Goal: Check status: Check status

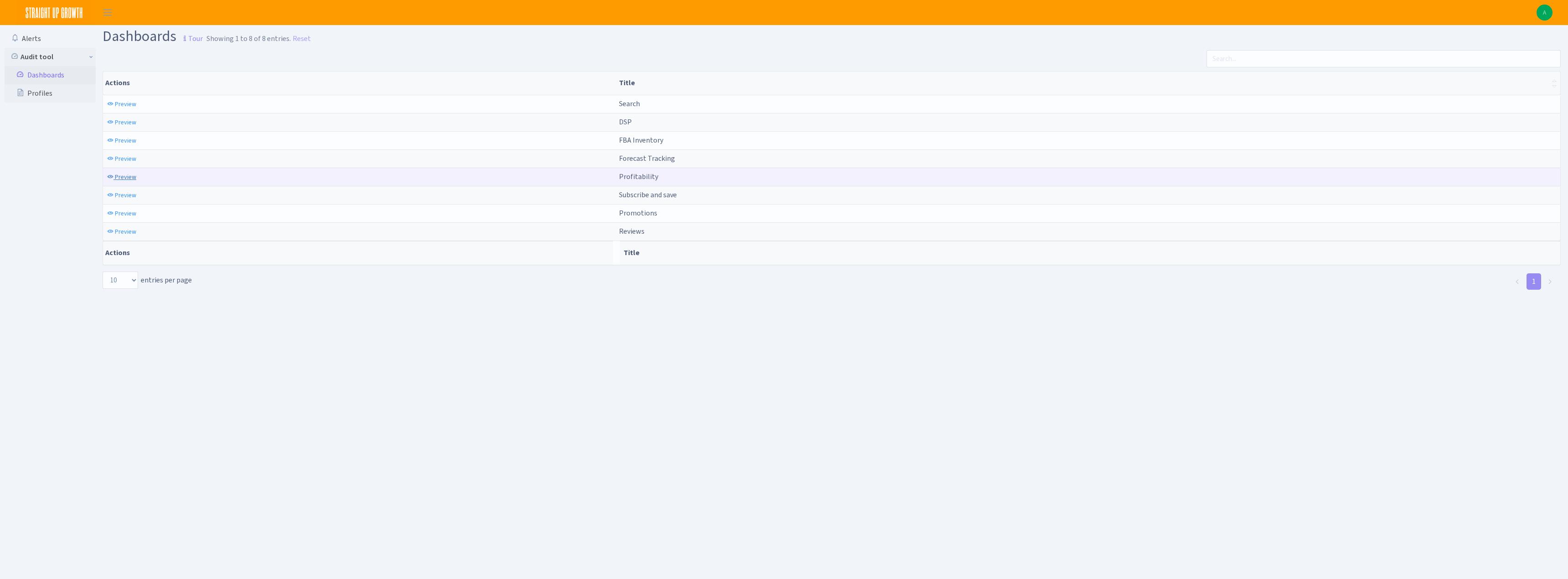
click at [128, 177] on span "Preview" at bounding box center [125, 177] width 21 height 9
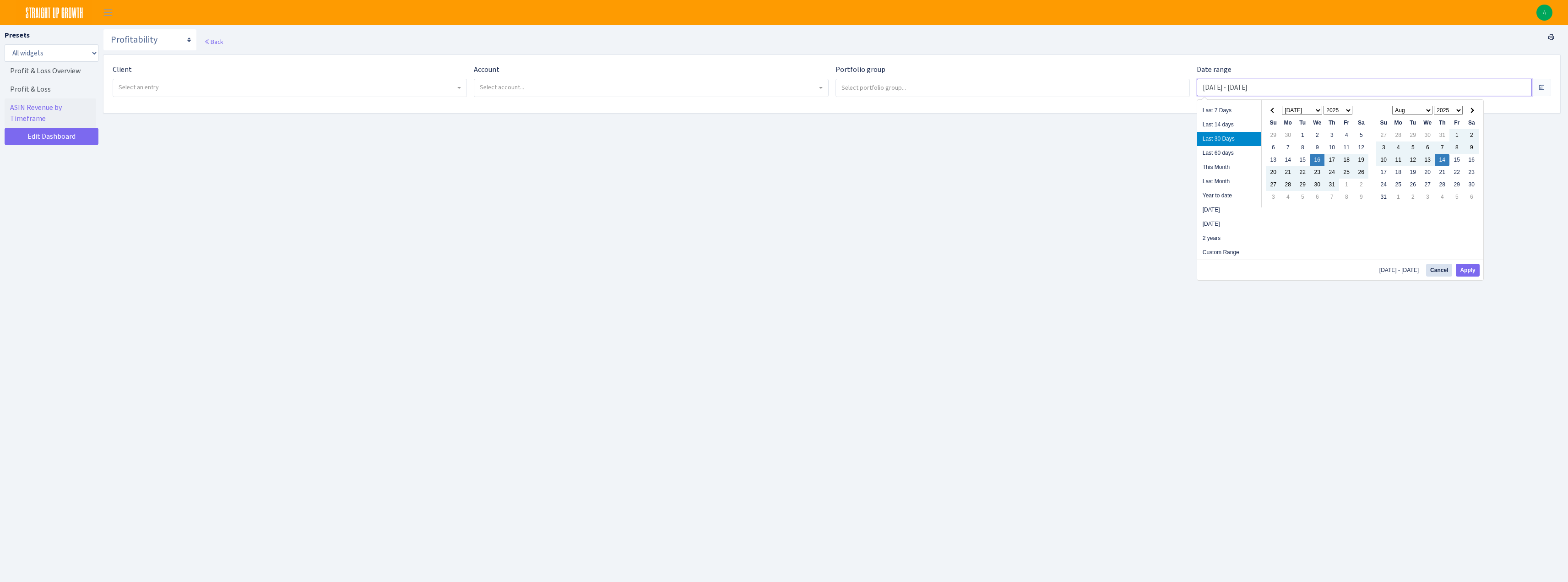
click at [1231, 86] on input "Jul 16, 2025 - Aug 14, 2025" at bounding box center [1364, 87] width 335 height 17
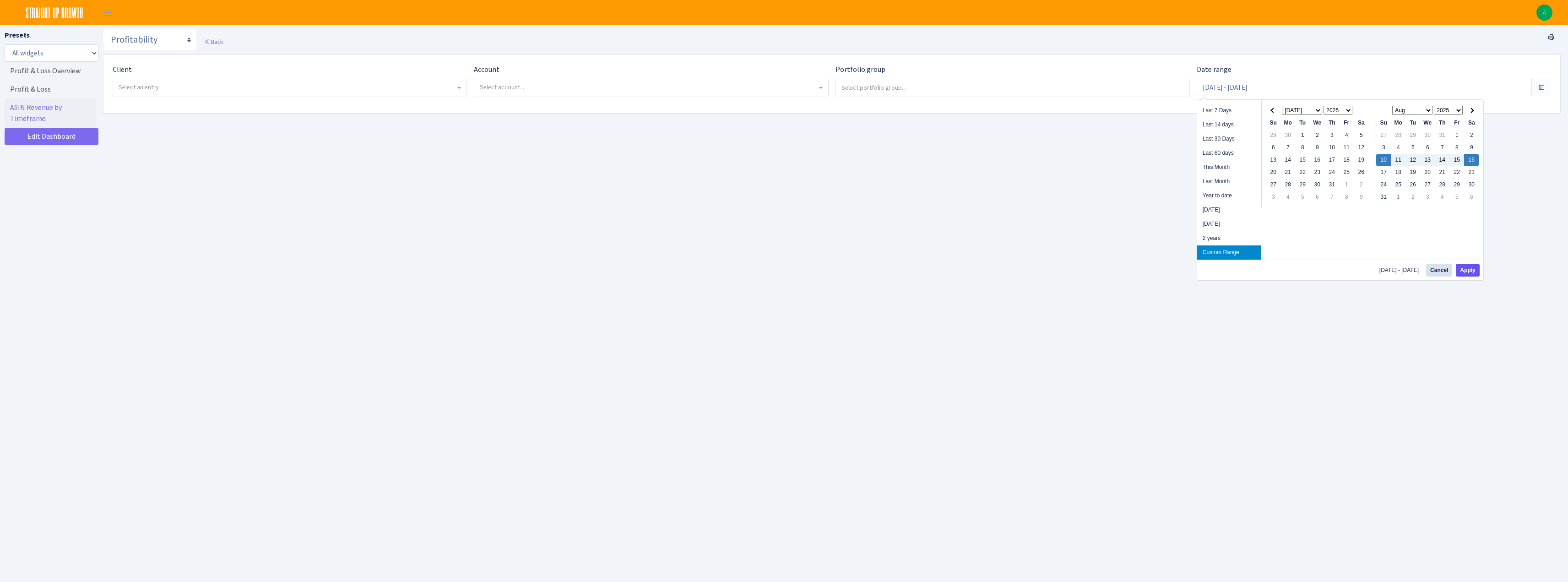
click at [1470, 266] on div "Last 7 Days Last 14 days Last 30 Days Last 60 days This Month Last Month Year t…" at bounding box center [1340, 190] width 287 height 182
click at [1470, 266] on button "Apply" at bounding box center [1467, 270] width 23 height 13
type input "[DATE] - [DATE]"
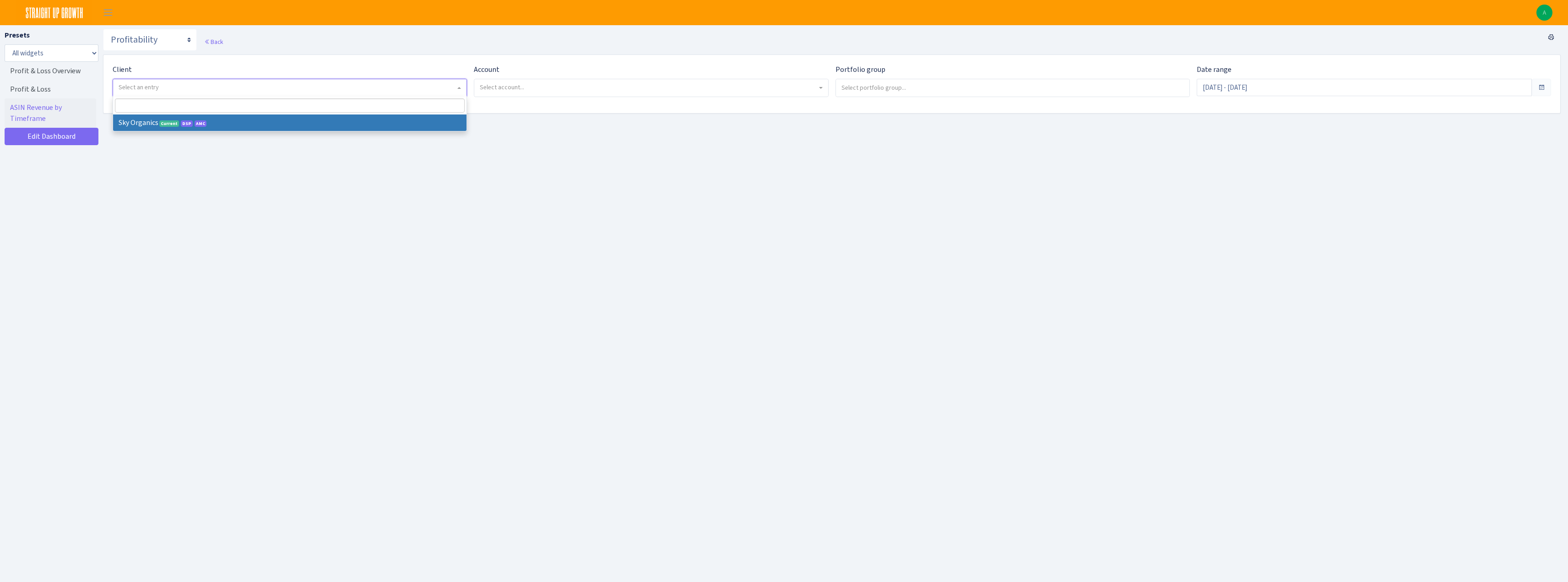
click at [192, 95] on span "Select an entry" at bounding box center [290, 88] width 353 height 17
select select "328"
select select
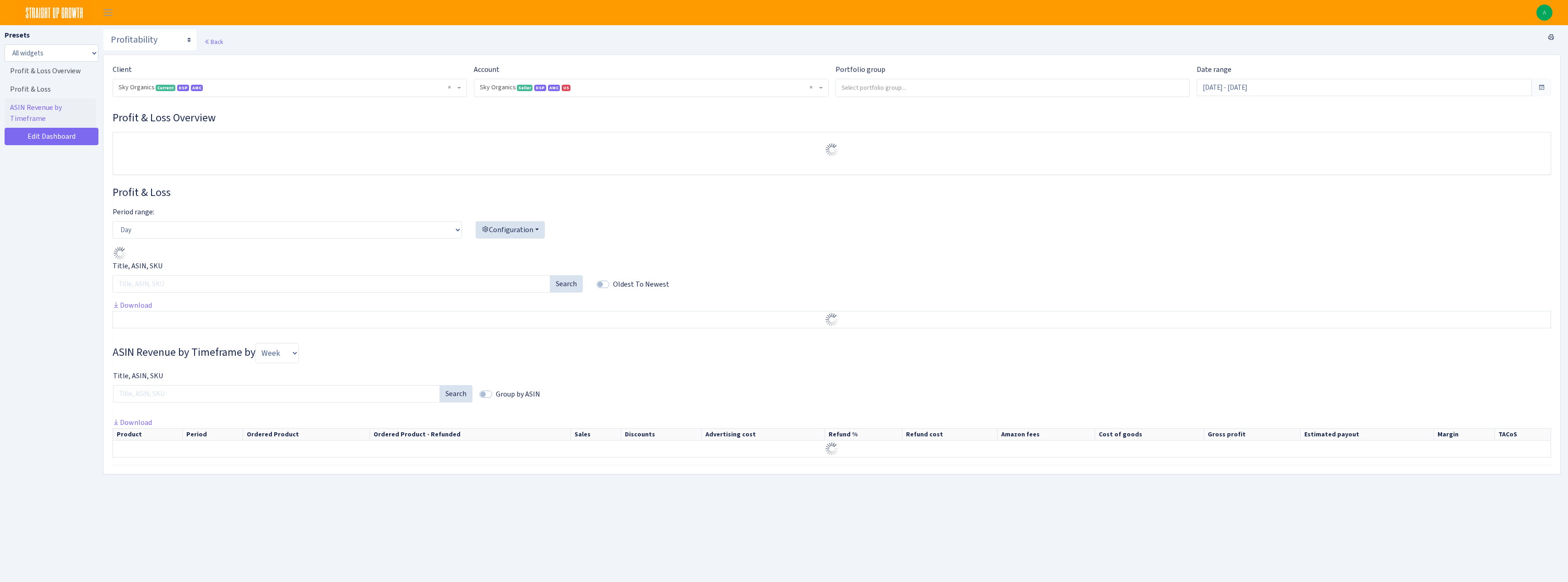
select select "[CREDIT_CARD_NUMBER]"
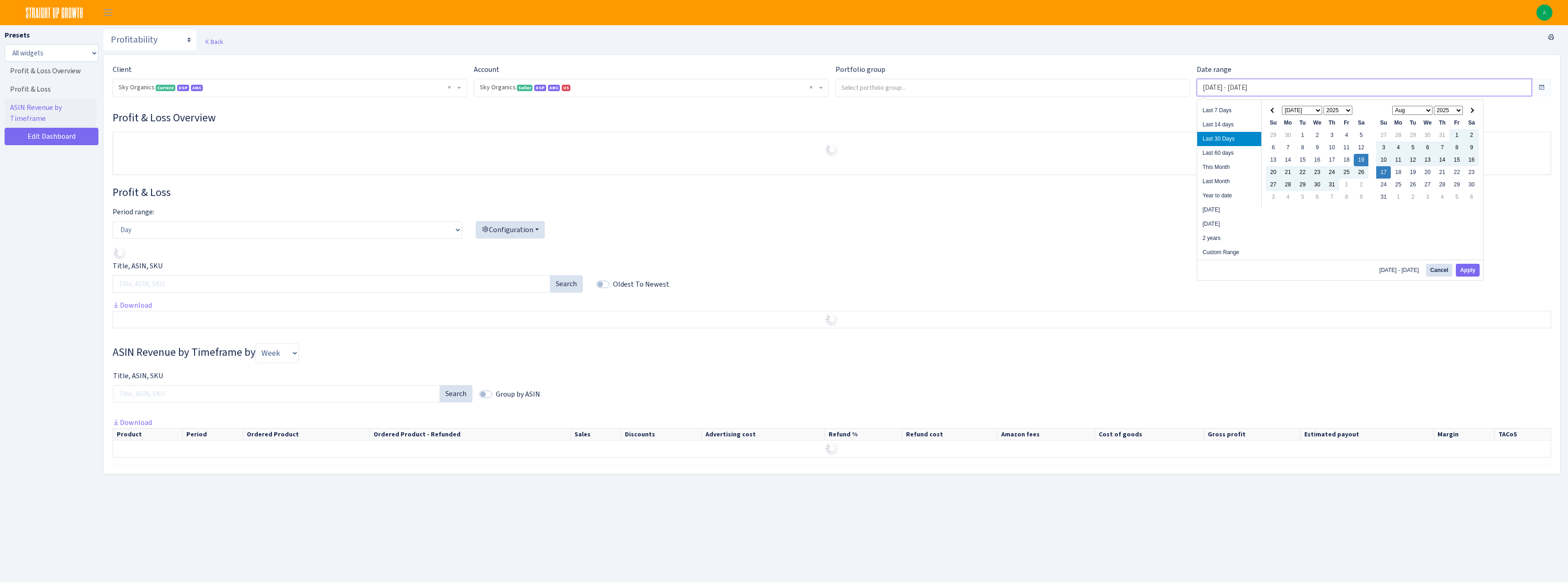
click at [1277, 87] on input "Jul 19, 2025 - Aug 17, 2025" at bounding box center [1364, 87] width 335 height 17
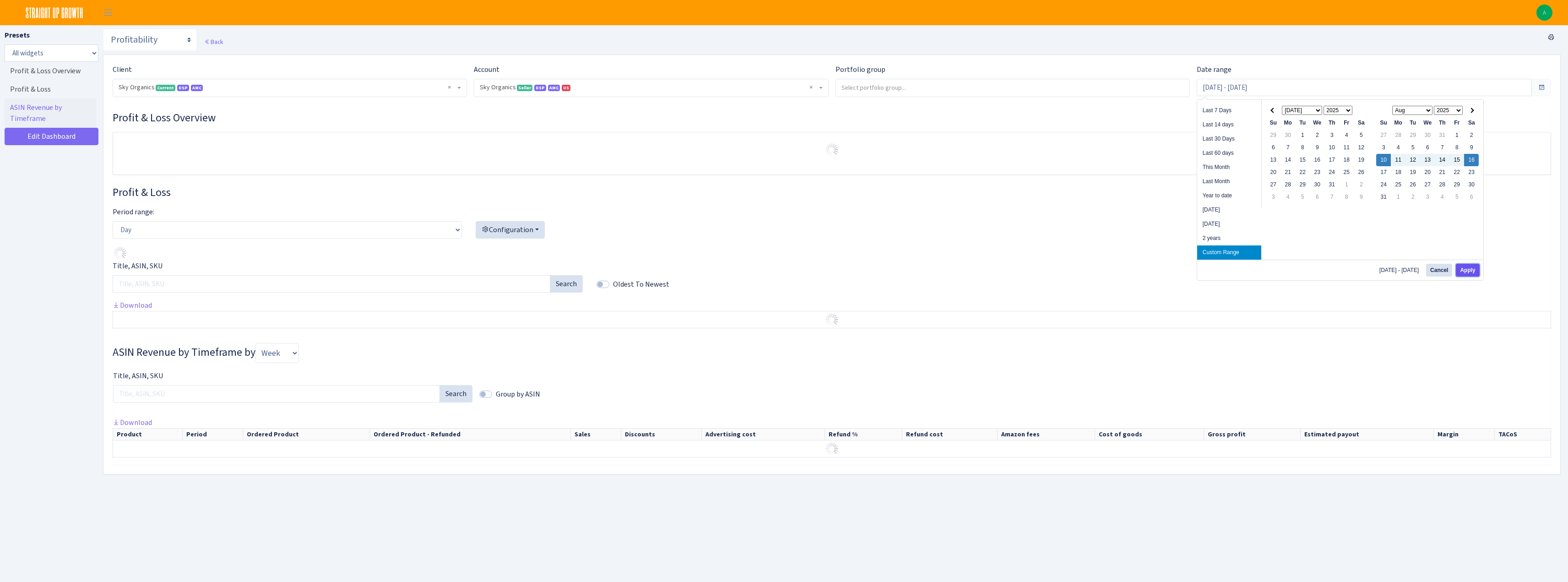
click at [1469, 273] on button "Apply" at bounding box center [1467, 270] width 23 height 13
type input "Aug 10, 2025 - Aug 16, 2025"
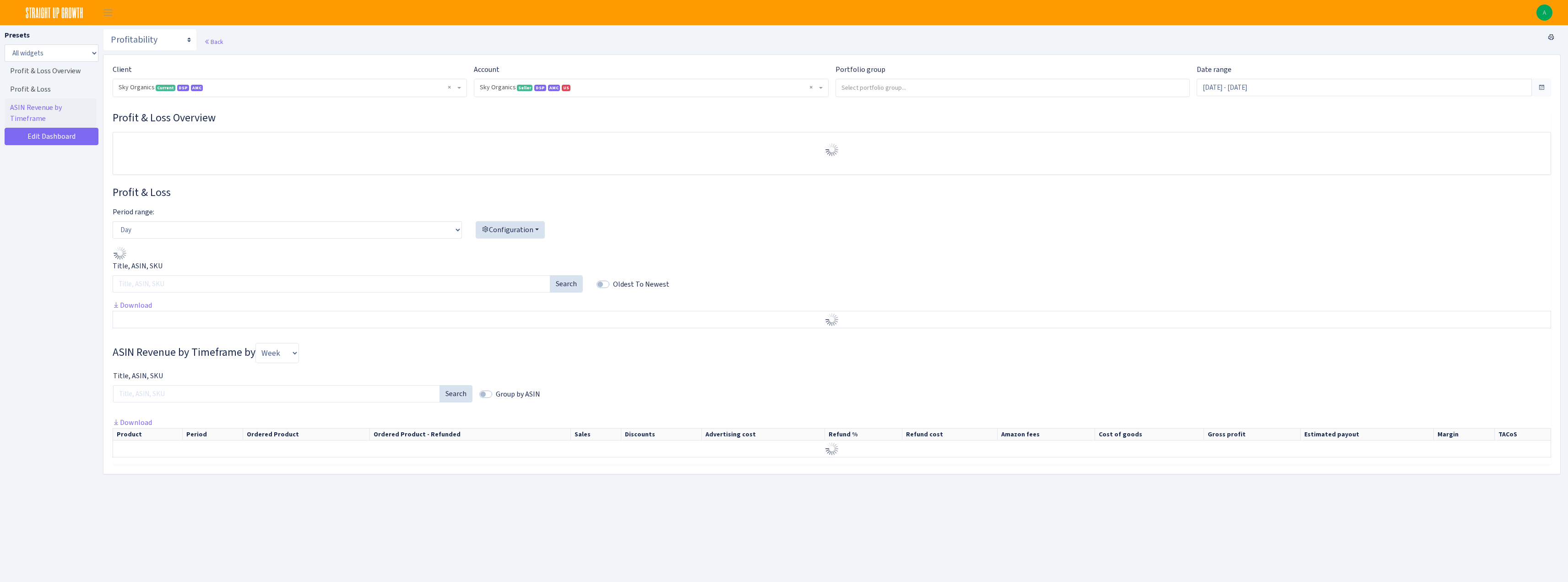
select select "[CREDIT_CARD_NUMBER]"
click at [226, 230] on select "Day Week Month" at bounding box center [287, 230] width 349 height 17
select select "week"
click at [112, 221] on select "Day Week Month" at bounding box center [287, 230] width 349 height 17
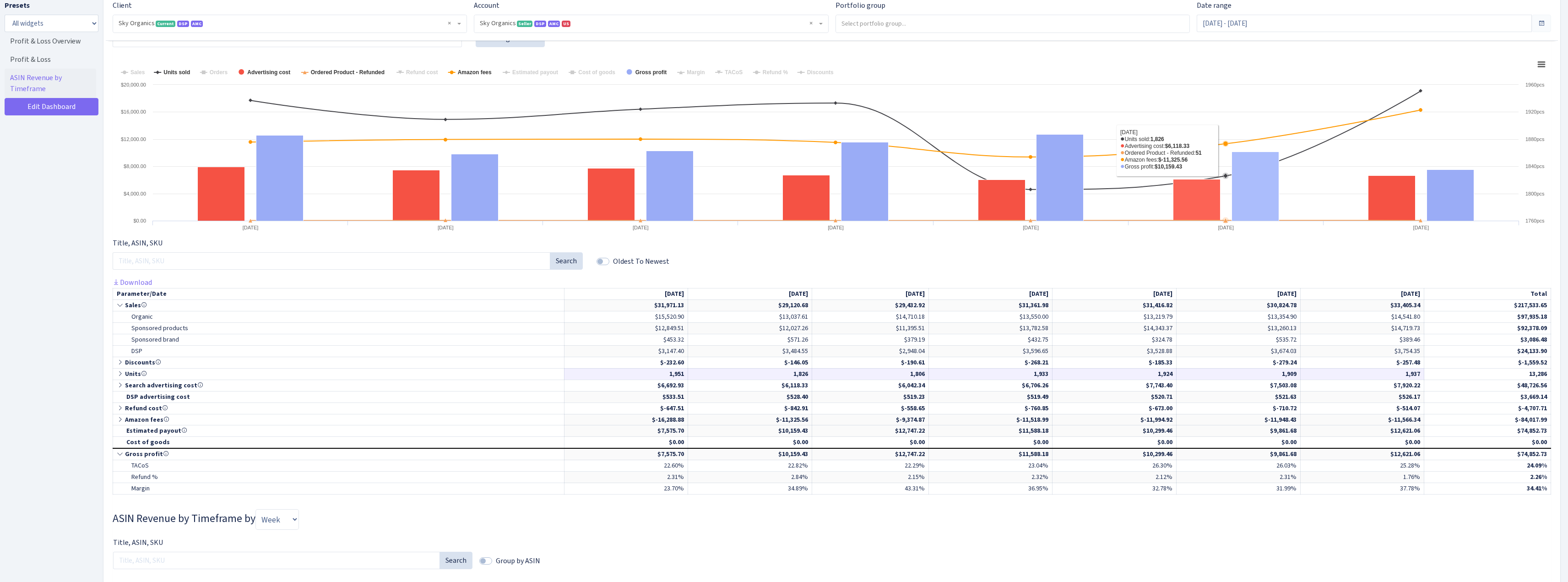
scroll to position [229, 0]
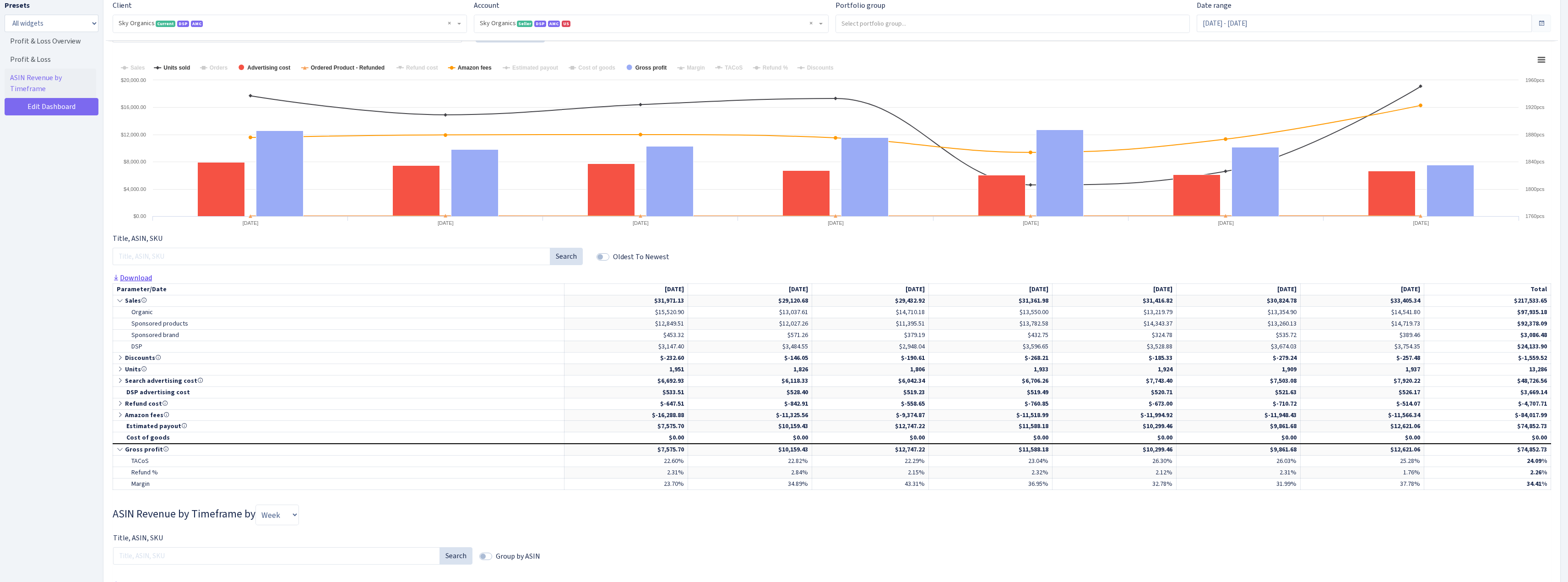
click at [142, 278] on link "Download" at bounding box center [132, 278] width 39 height 10
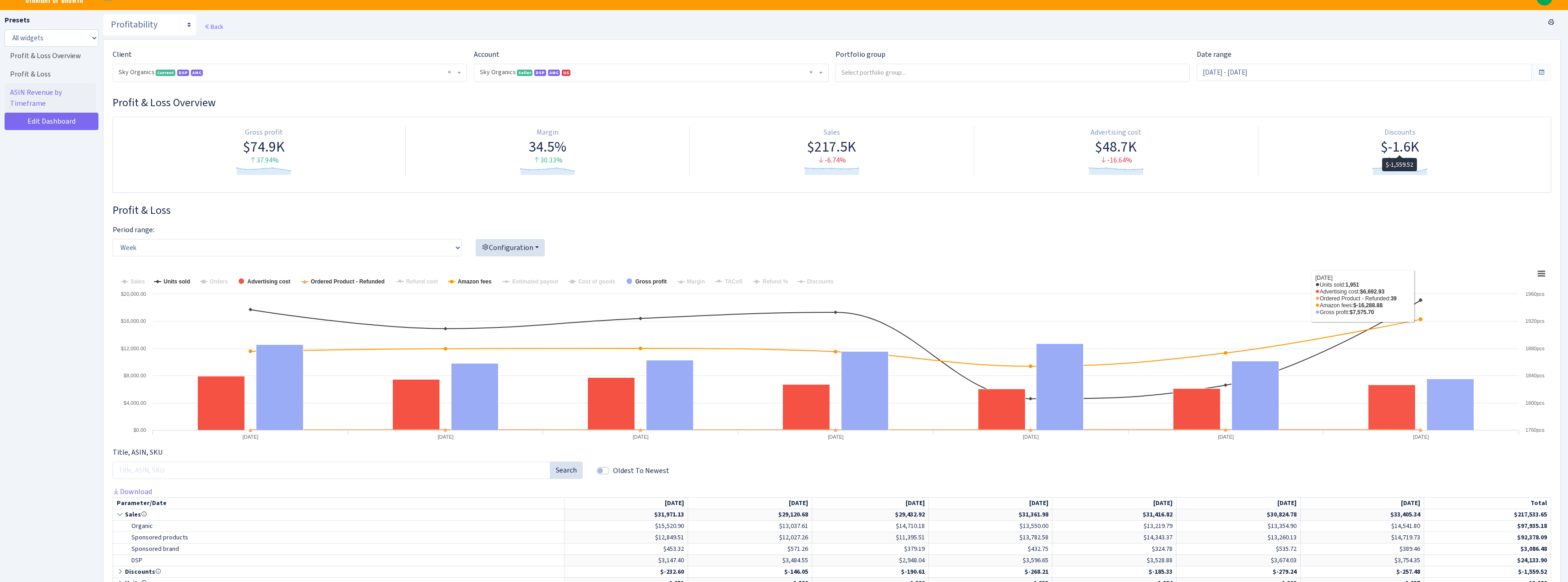
scroll to position [0, 0]
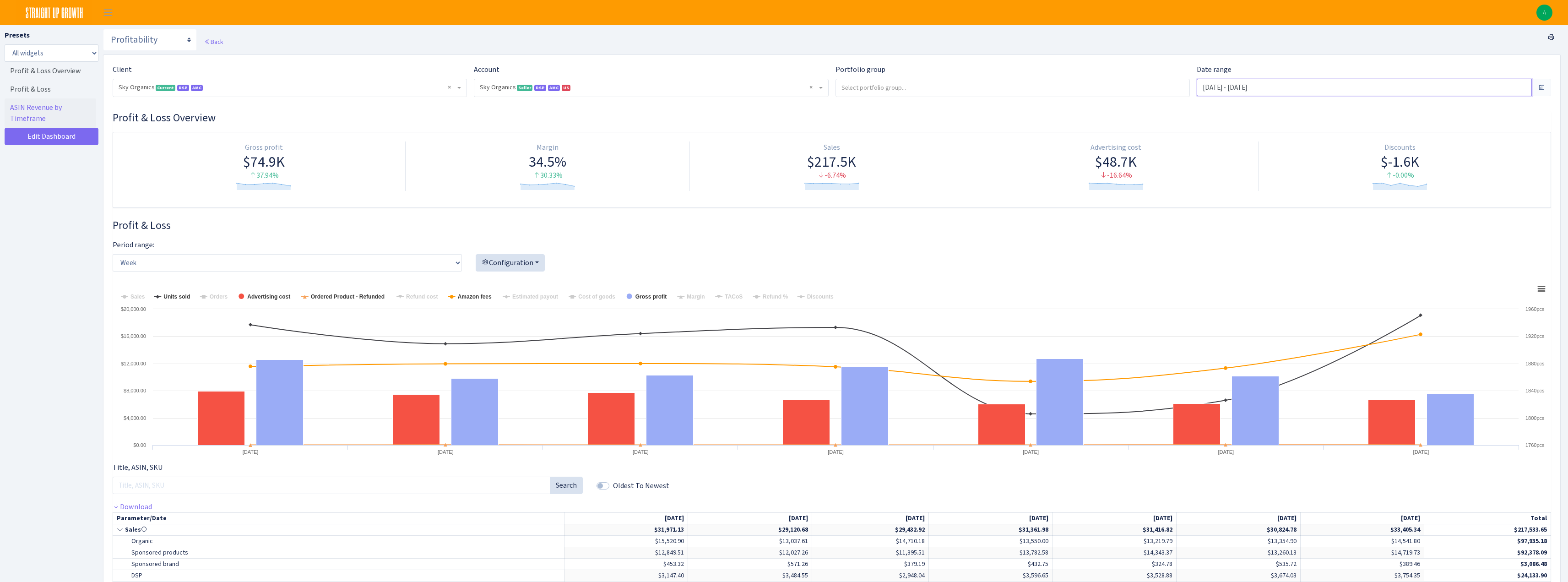
click at [1242, 83] on input "Aug 10, 2025 - Aug 16, 2025" at bounding box center [1364, 87] width 335 height 17
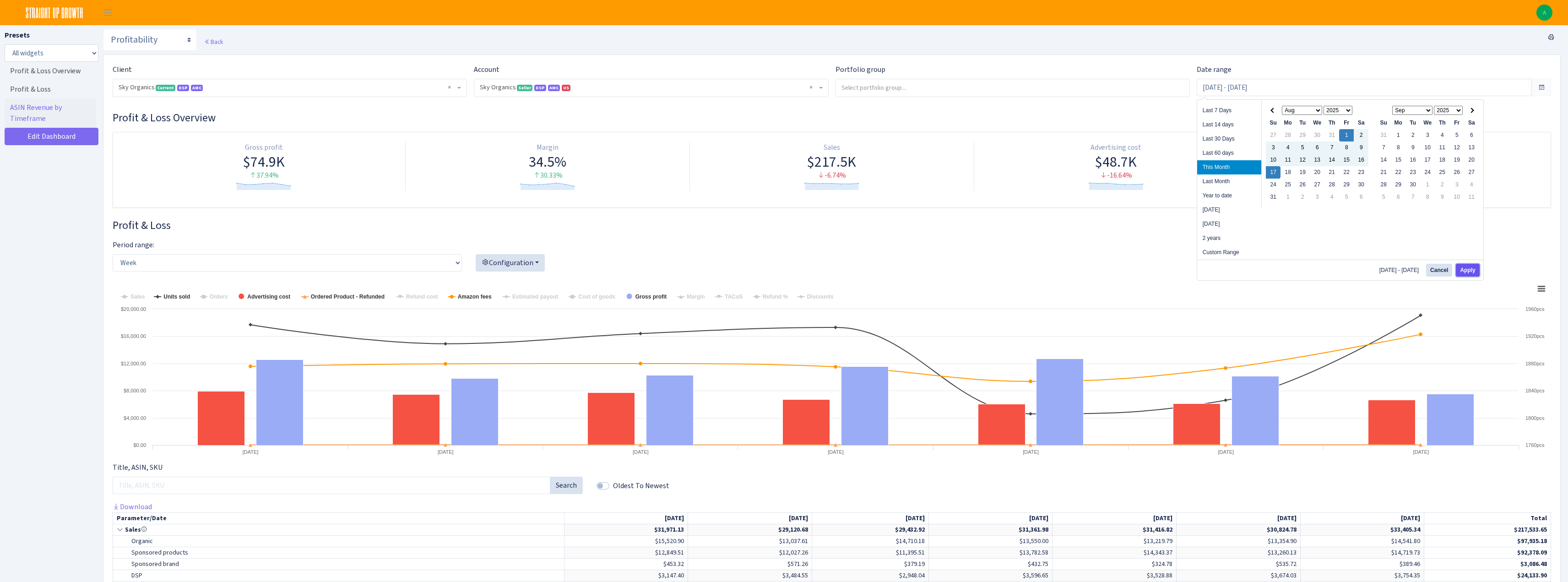
click at [1470, 273] on button "Apply" at bounding box center [1467, 270] width 23 height 13
type input "[DATE] - [DATE]"
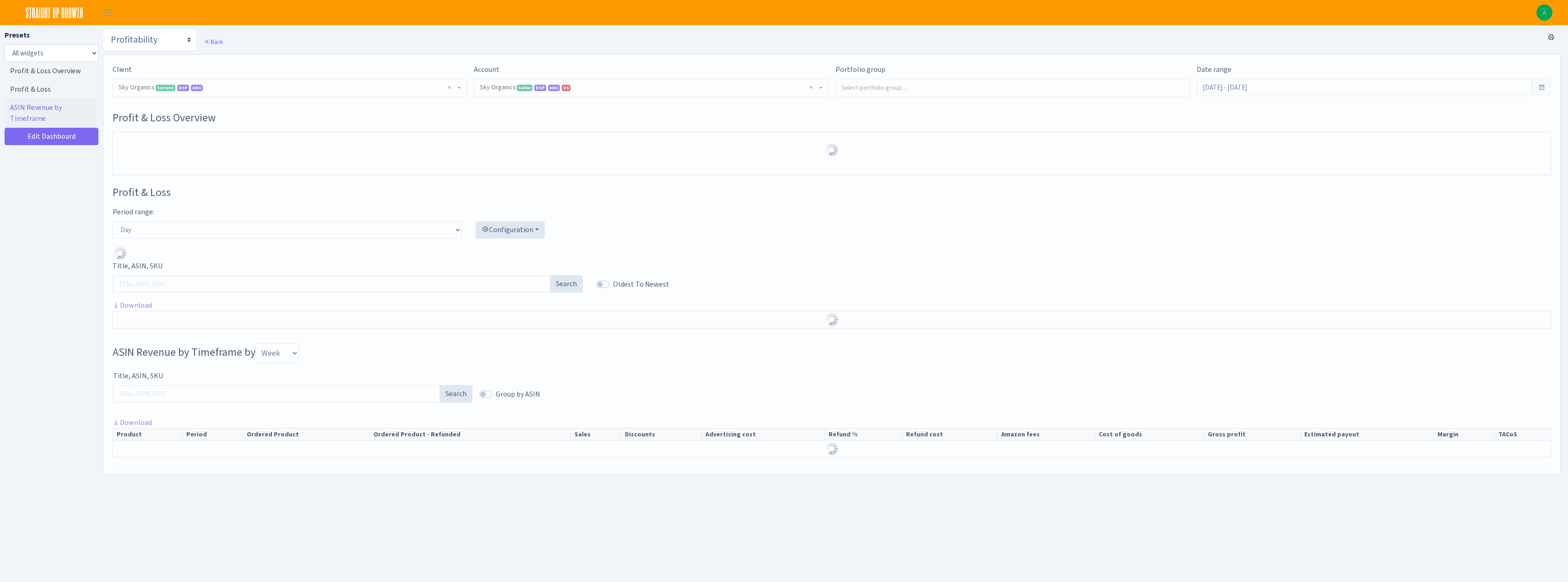
select select "[CREDIT_CARD_NUMBER]"
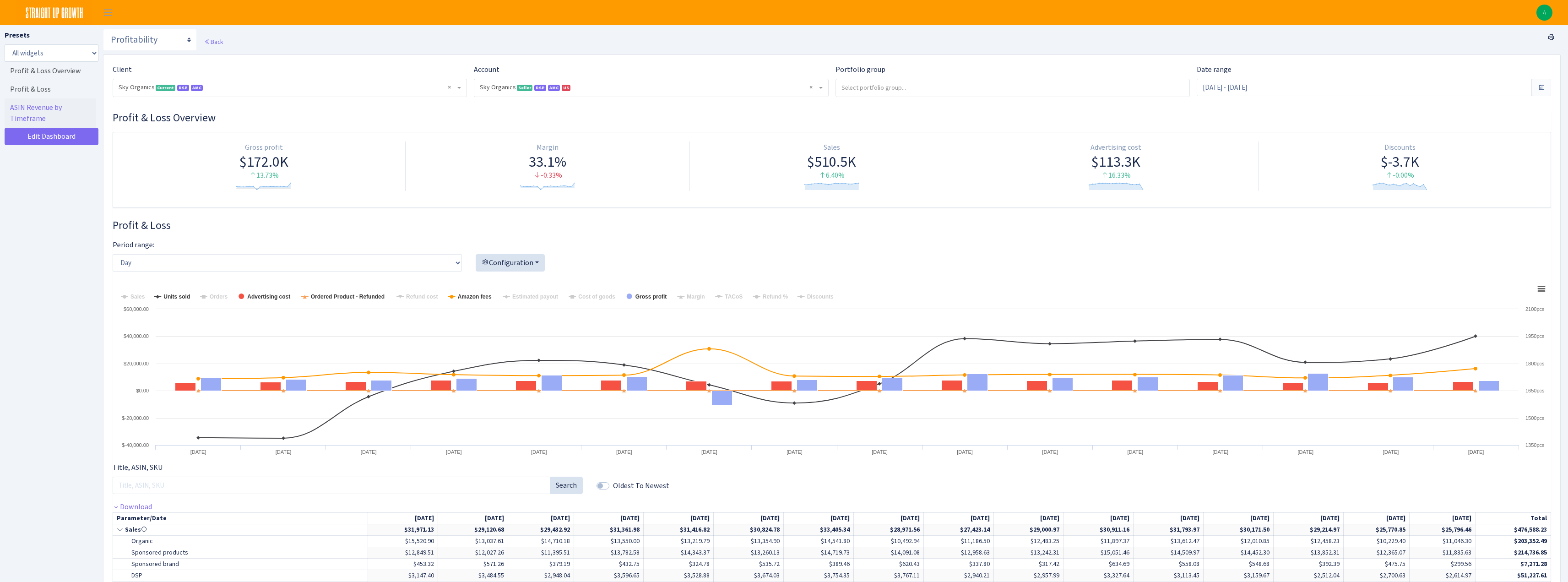
click at [229, 85] on span "× Sky Organics Current DSP AMC" at bounding box center [287, 87] width 337 height 9
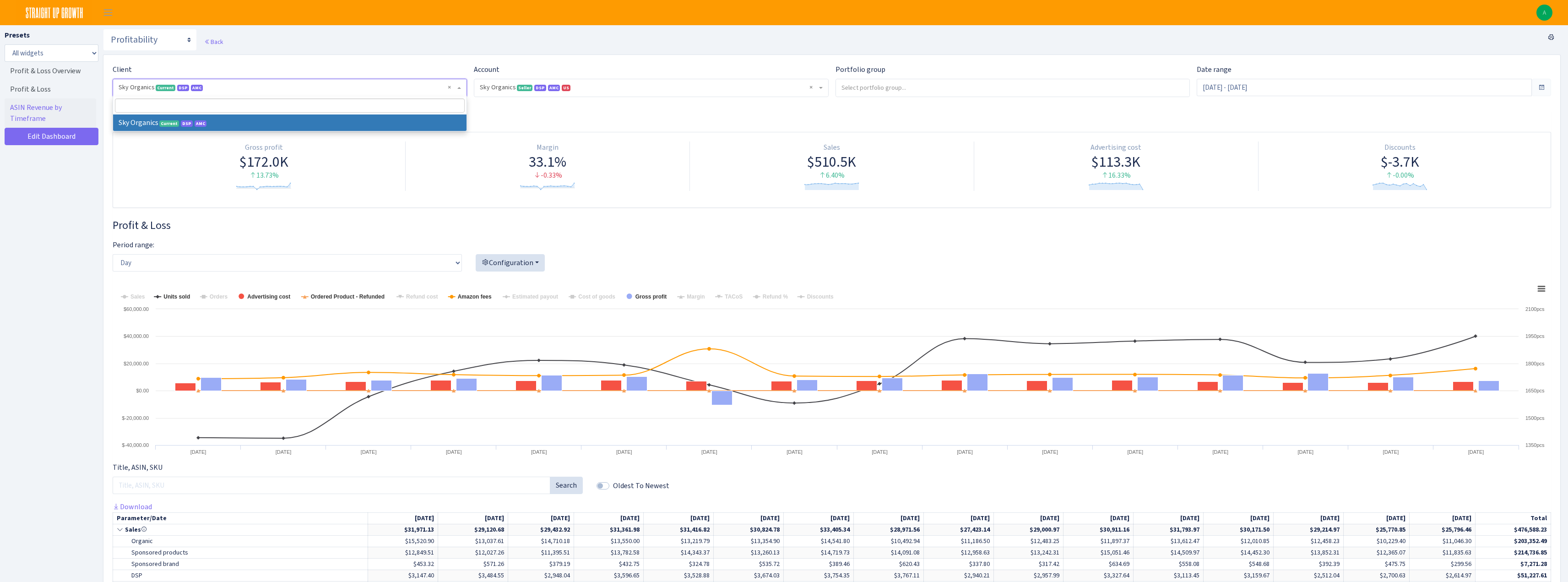
click at [568, 111] on h3 "Profit & Loss Overview" at bounding box center [831, 118] width 1438 height 13
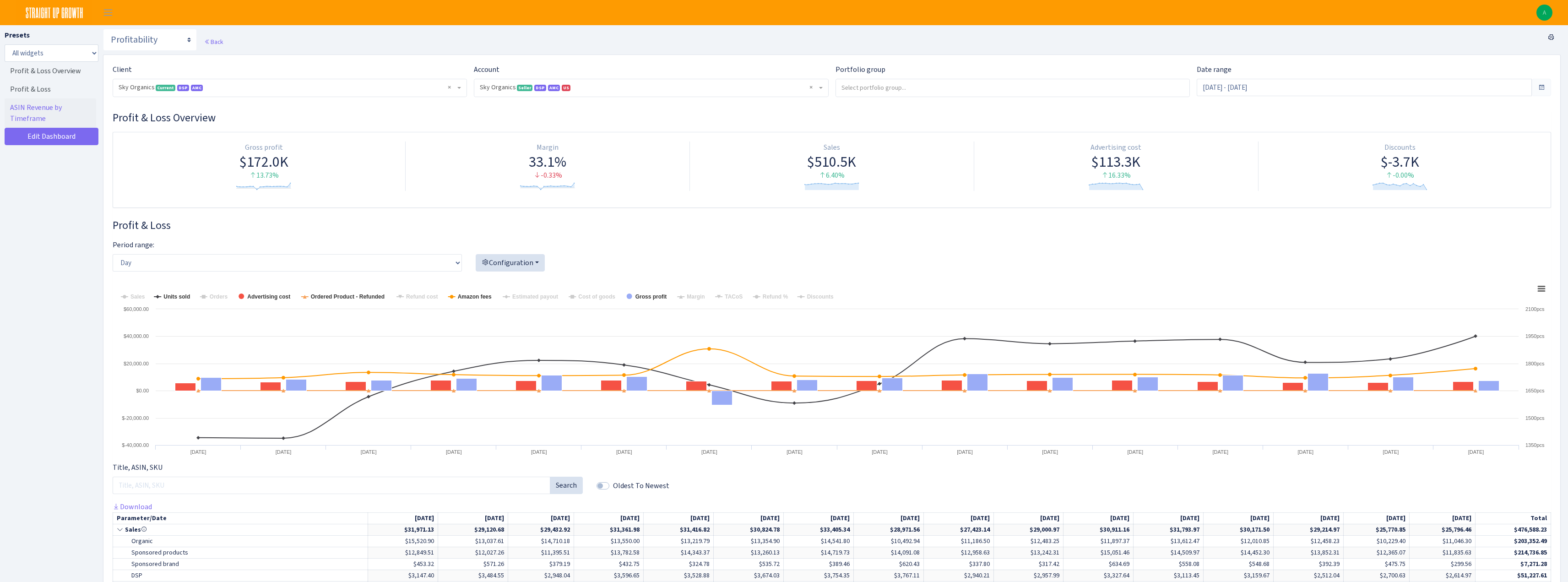
click at [236, 91] on span "× Sky Organics Current DSP AMC" at bounding box center [287, 87] width 337 height 9
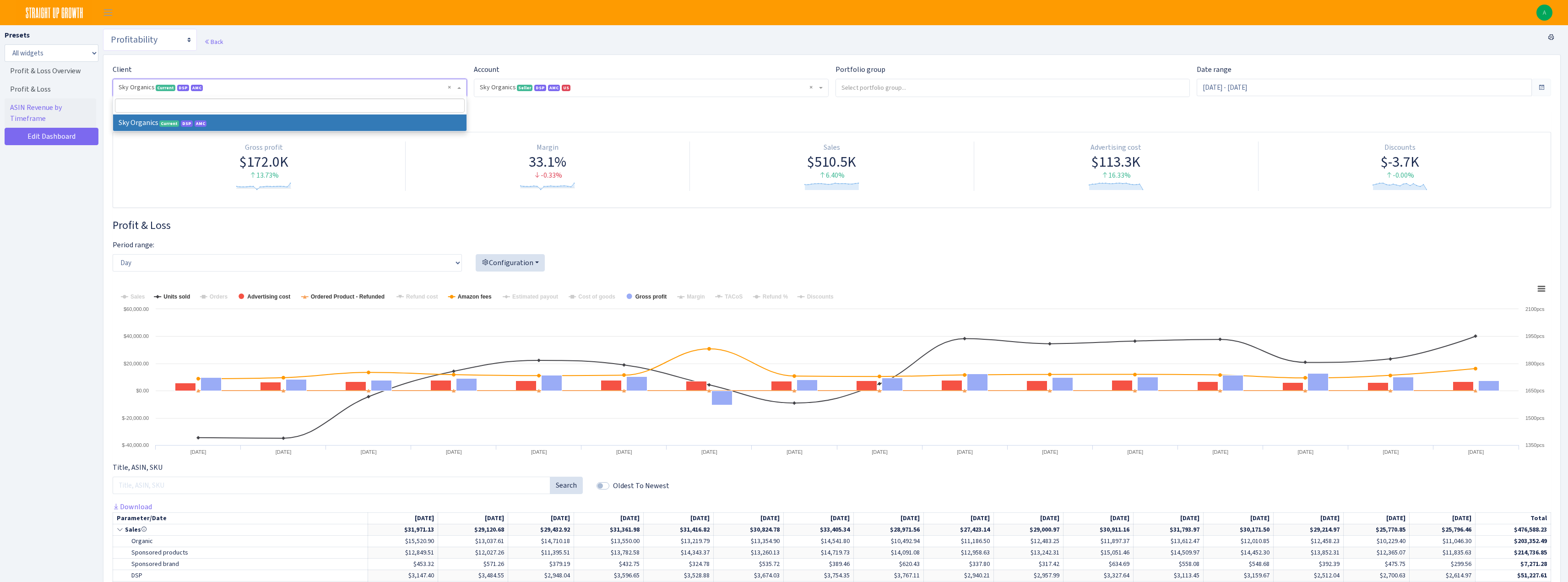
click at [172, 35] on select "Search DSP FBA Inventory Forecast Tracking Profitability Subscribe and save Pro…" at bounding box center [150, 40] width 94 height 22
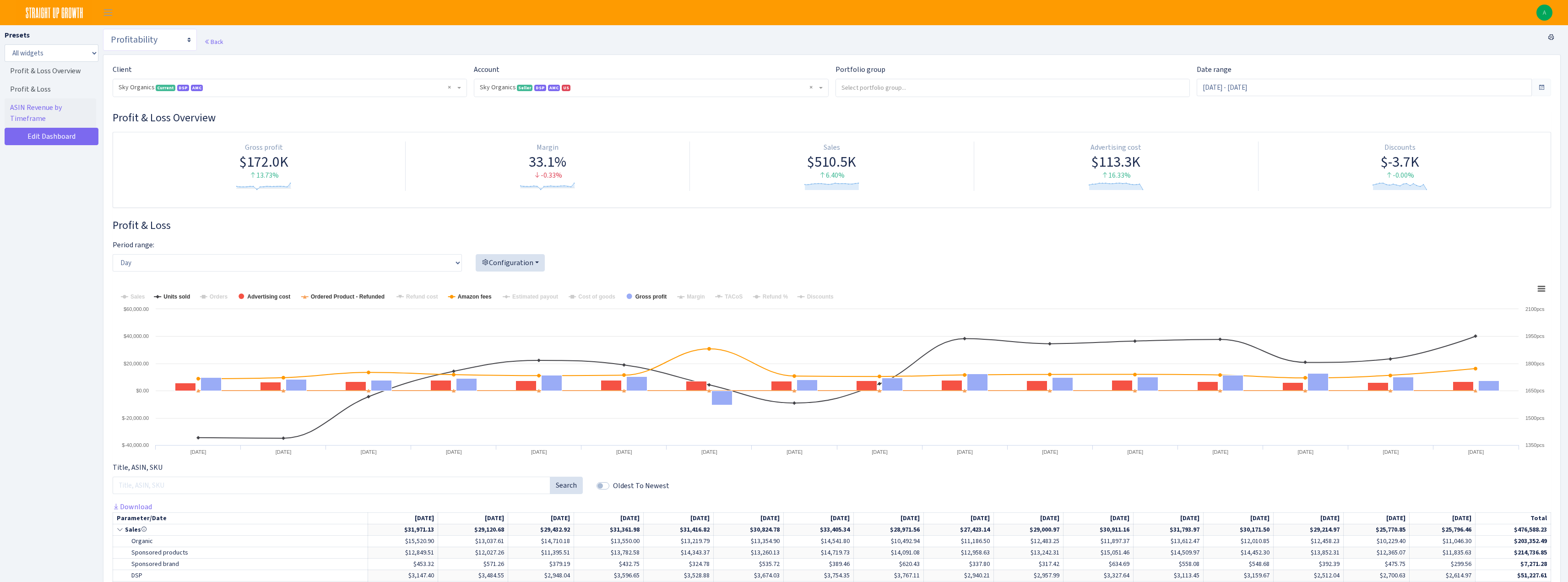
select select "https://straightupgrowth.com/admin/dashboard/2/show"
click at [103, 29] on select "Search DSP FBA Inventory Forecast Tracking Profitability Subscribe and save Pro…" at bounding box center [150, 40] width 94 height 22
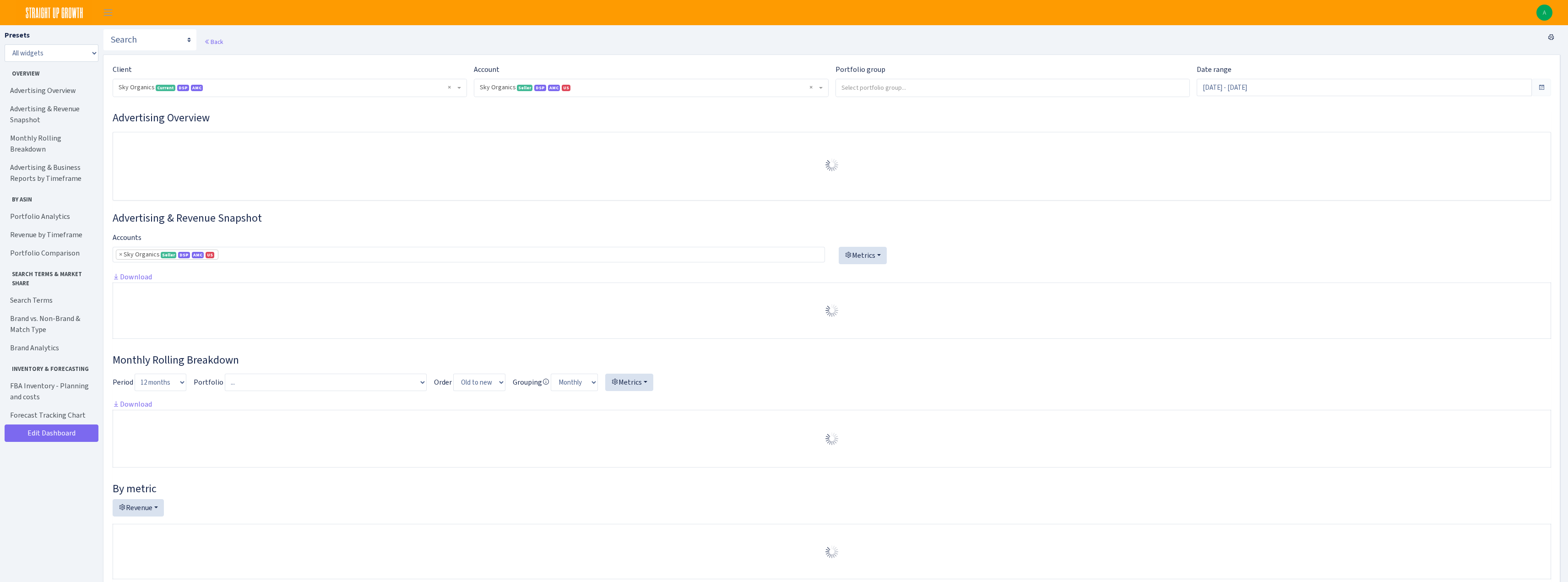
select select "[CREDIT_CARD_NUMBER]"
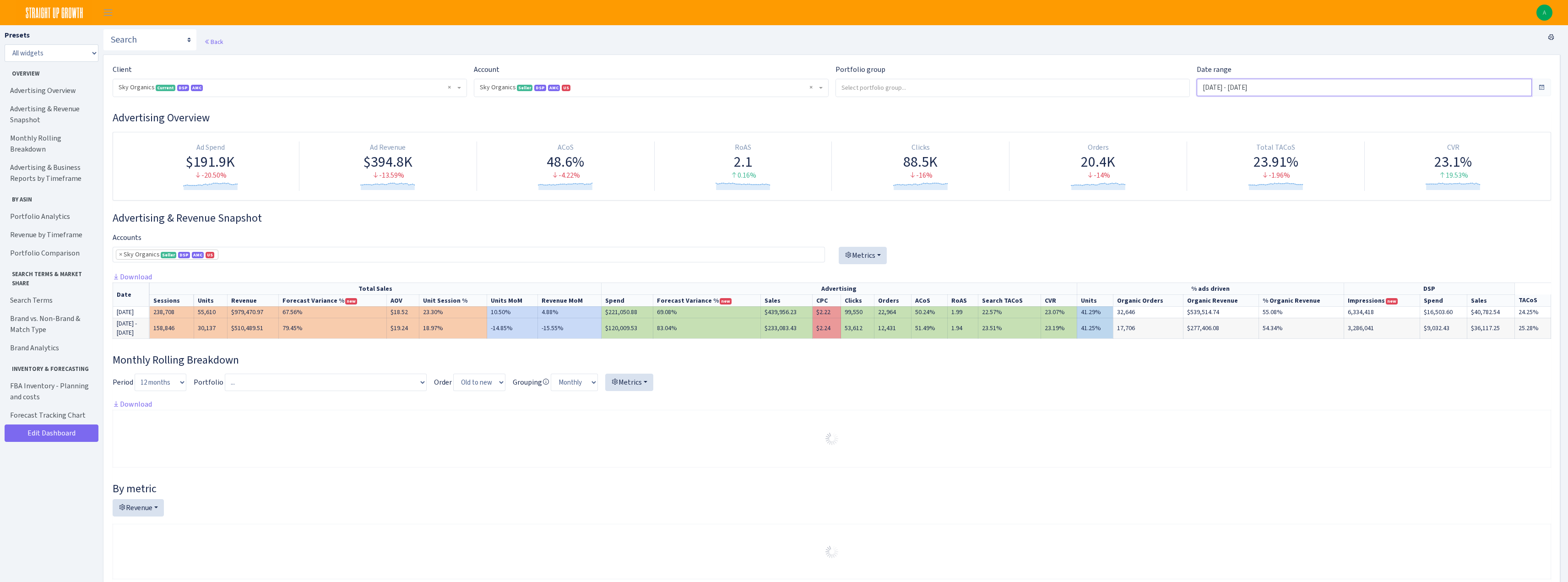
click at [1250, 87] on input "Jul 19, 2025 - Aug 17, 2025" at bounding box center [1364, 87] width 335 height 17
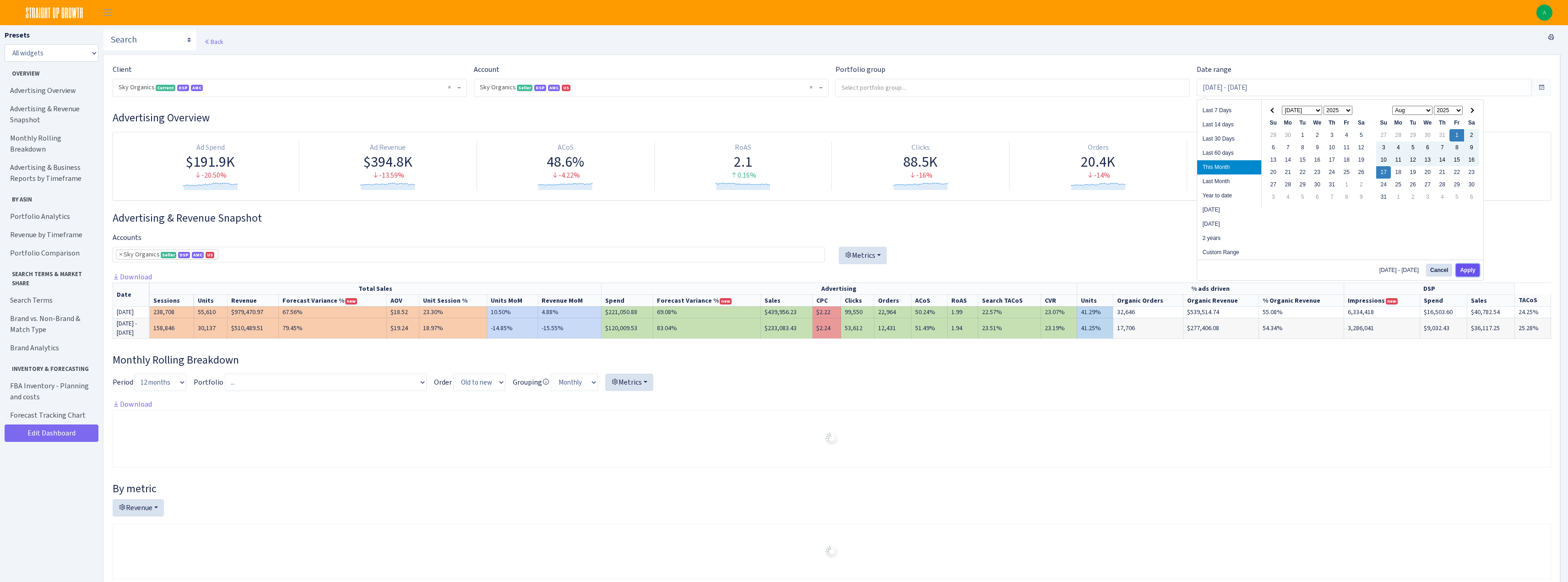
click at [1462, 270] on button "Apply" at bounding box center [1467, 270] width 23 height 13
type input "[DATE] - [DATE]"
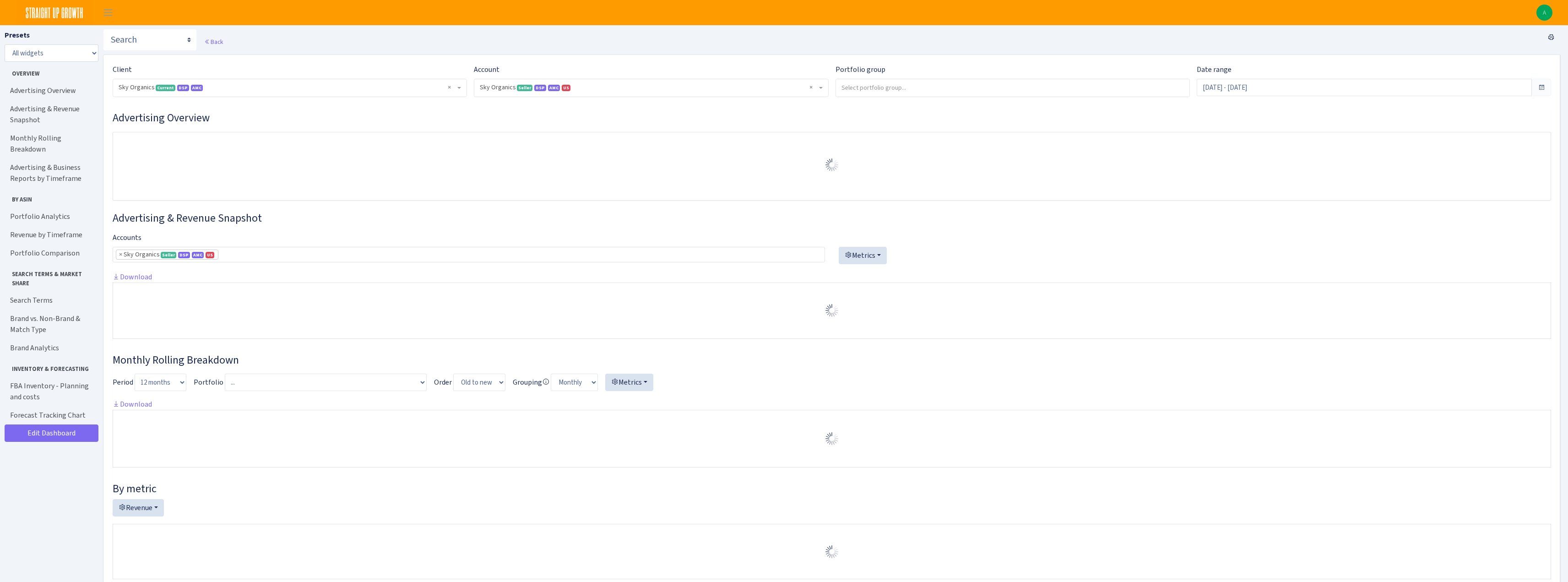
select select "[CREDIT_CARD_NUMBER]"
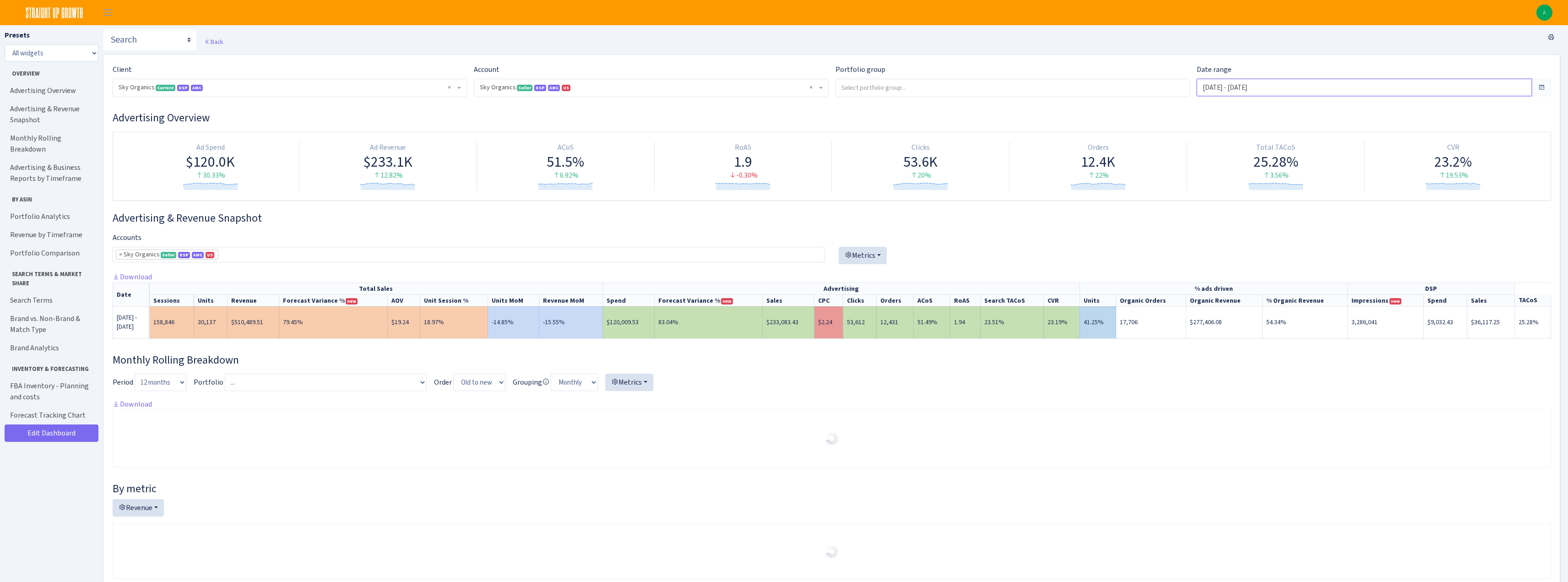
click at [1223, 86] on input "[DATE] - [DATE]" at bounding box center [1364, 87] width 335 height 17
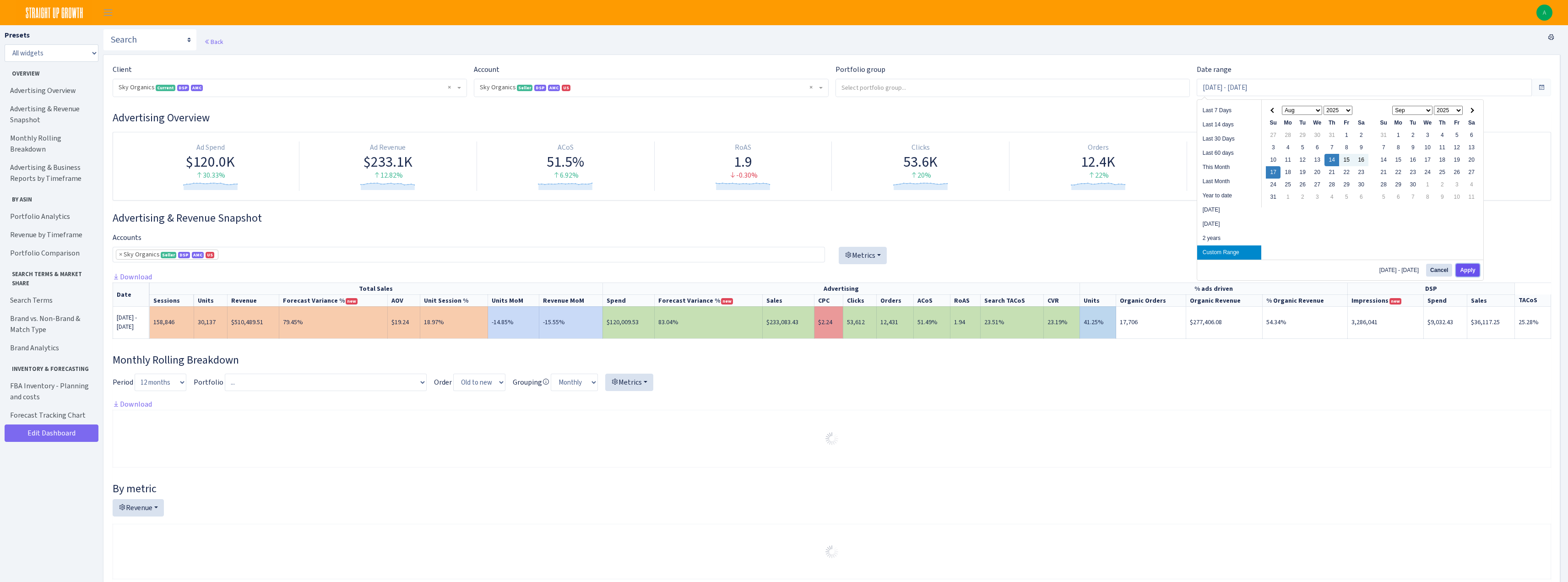
click at [1465, 269] on button "Apply" at bounding box center [1467, 270] width 23 height 13
type input "Aug 14, 2025 - Aug 17, 2025"
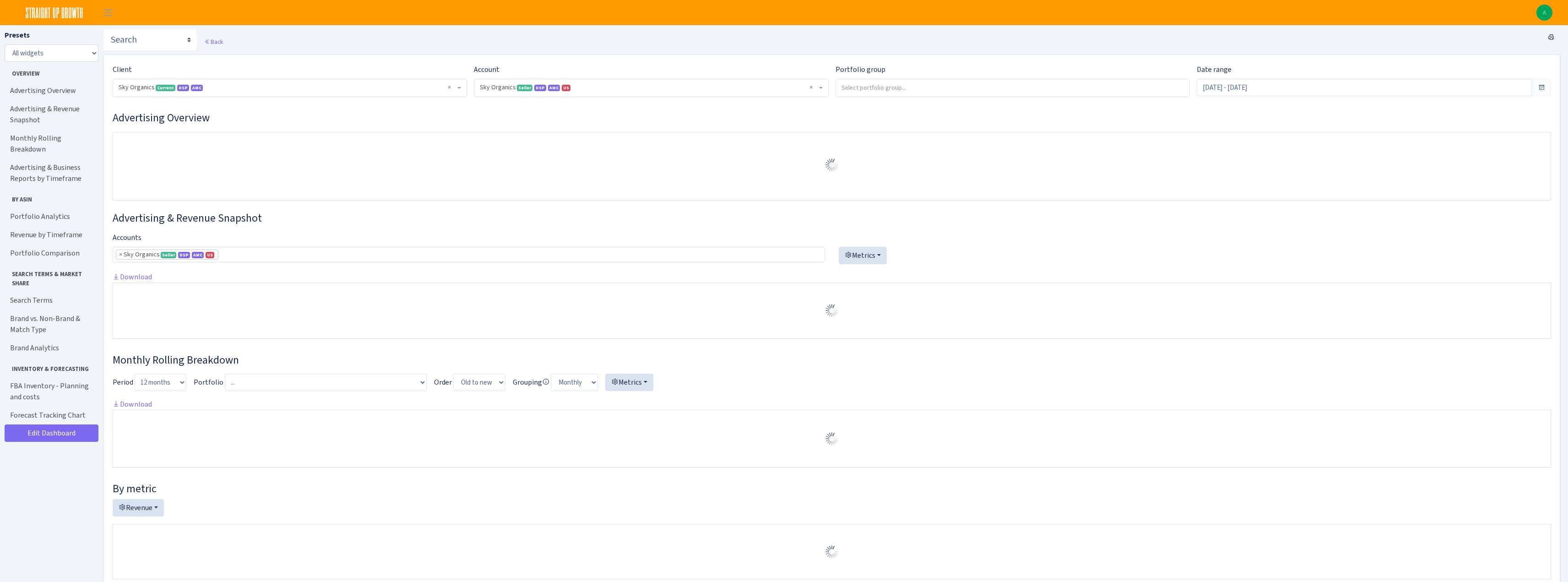
select select "[CREDIT_CARD_NUMBER]"
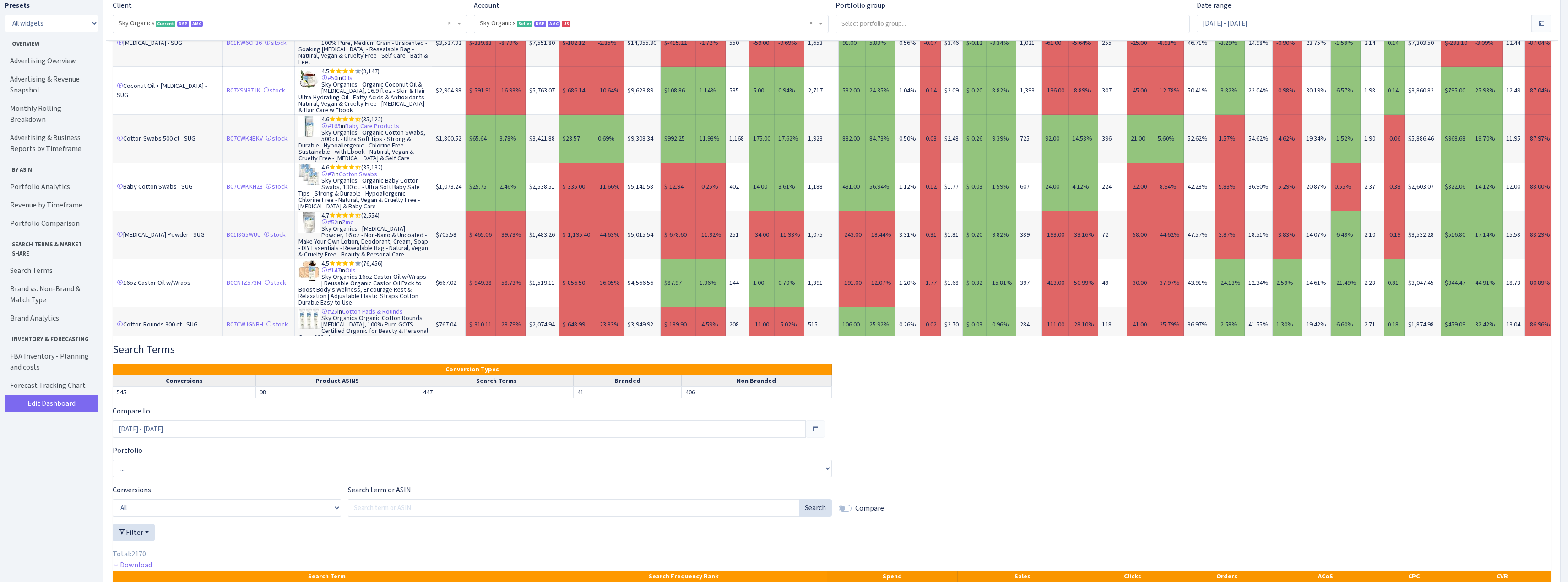
scroll to position [3136, 0]
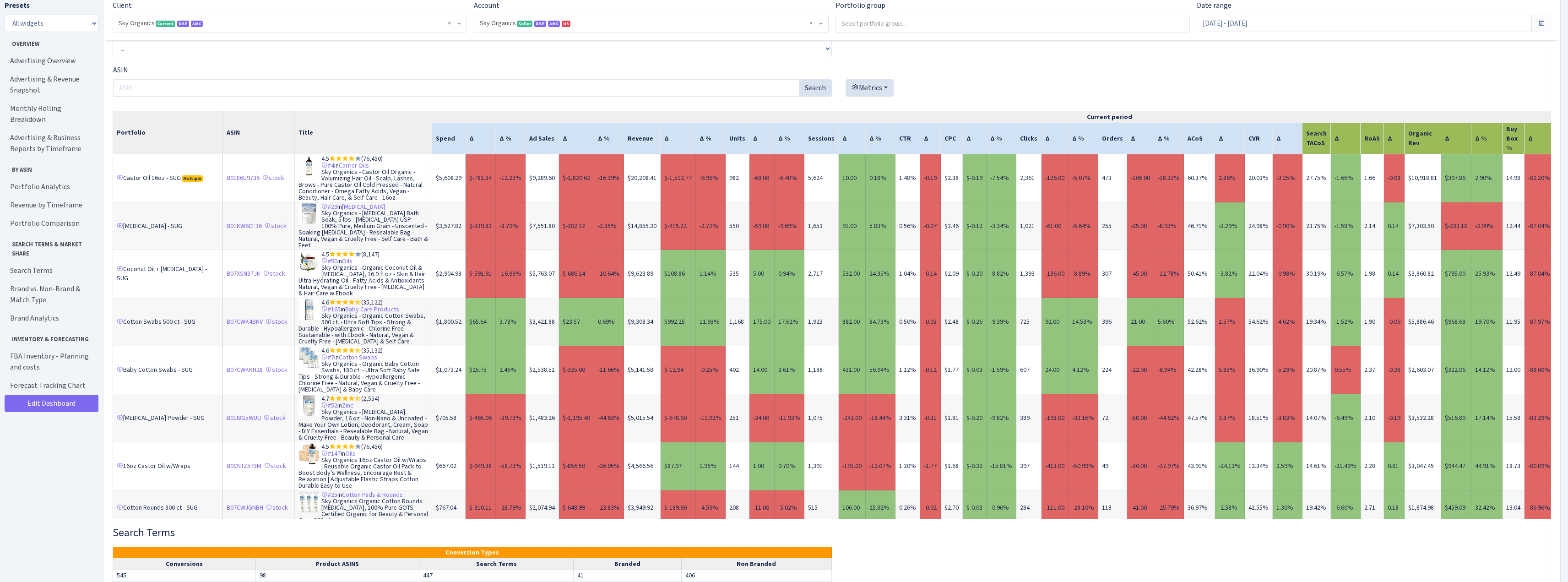
click at [1305, 188] on td "27.75%" at bounding box center [1316, 178] width 28 height 48
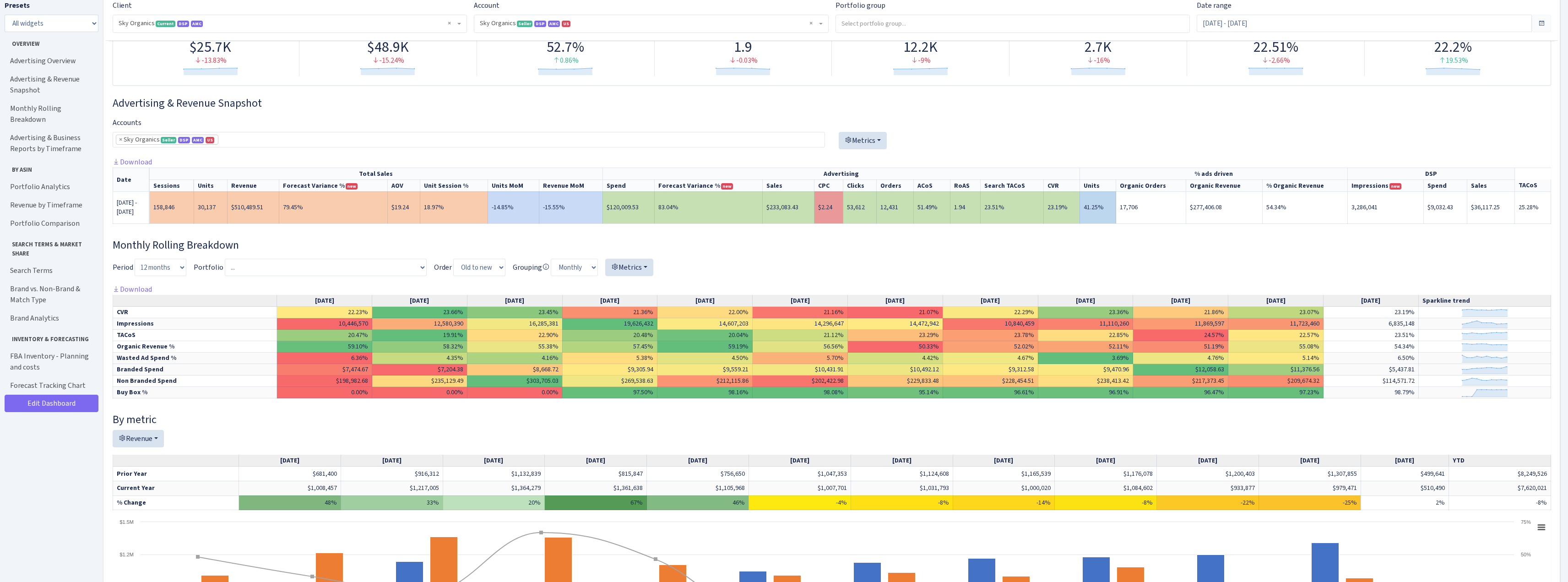
scroll to position [0, 0]
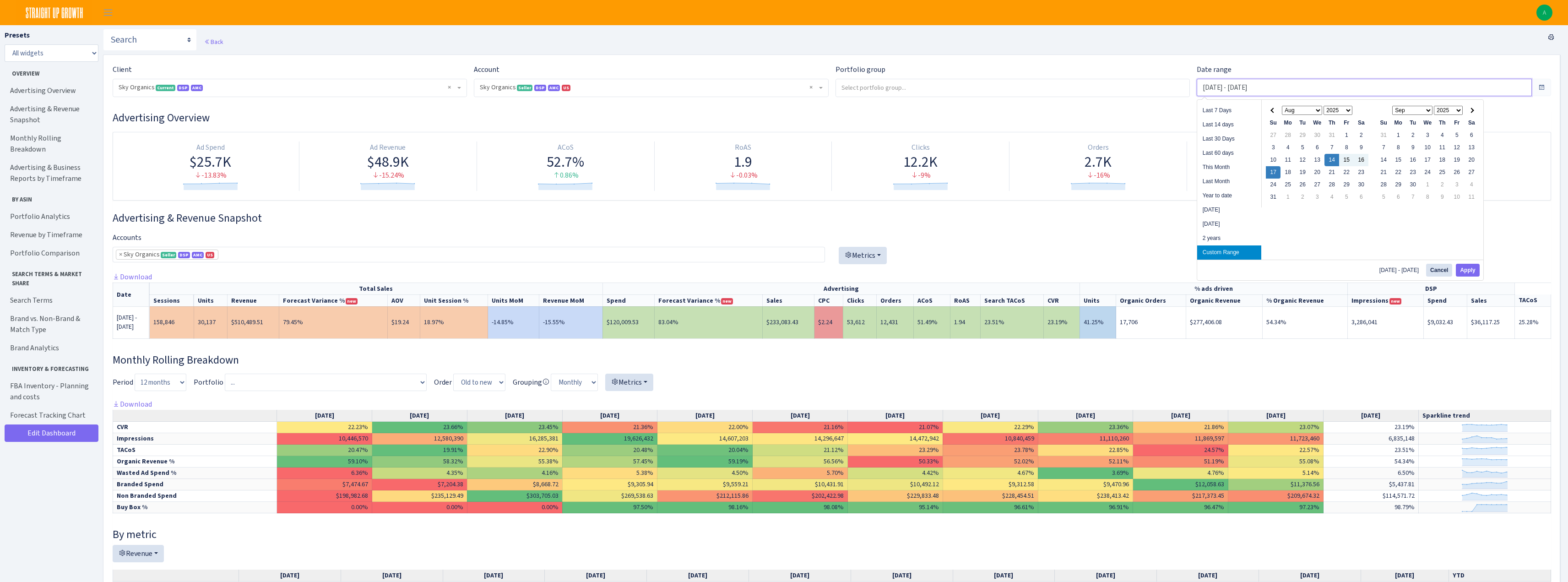
click at [1232, 85] on input "Aug 14, 2025 - Aug 17, 2025" at bounding box center [1364, 87] width 335 height 17
click at [1465, 270] on button "Apply" at bounding box center [1467, 270] width 23 height 13
type input "[DATE] - [DATE]"
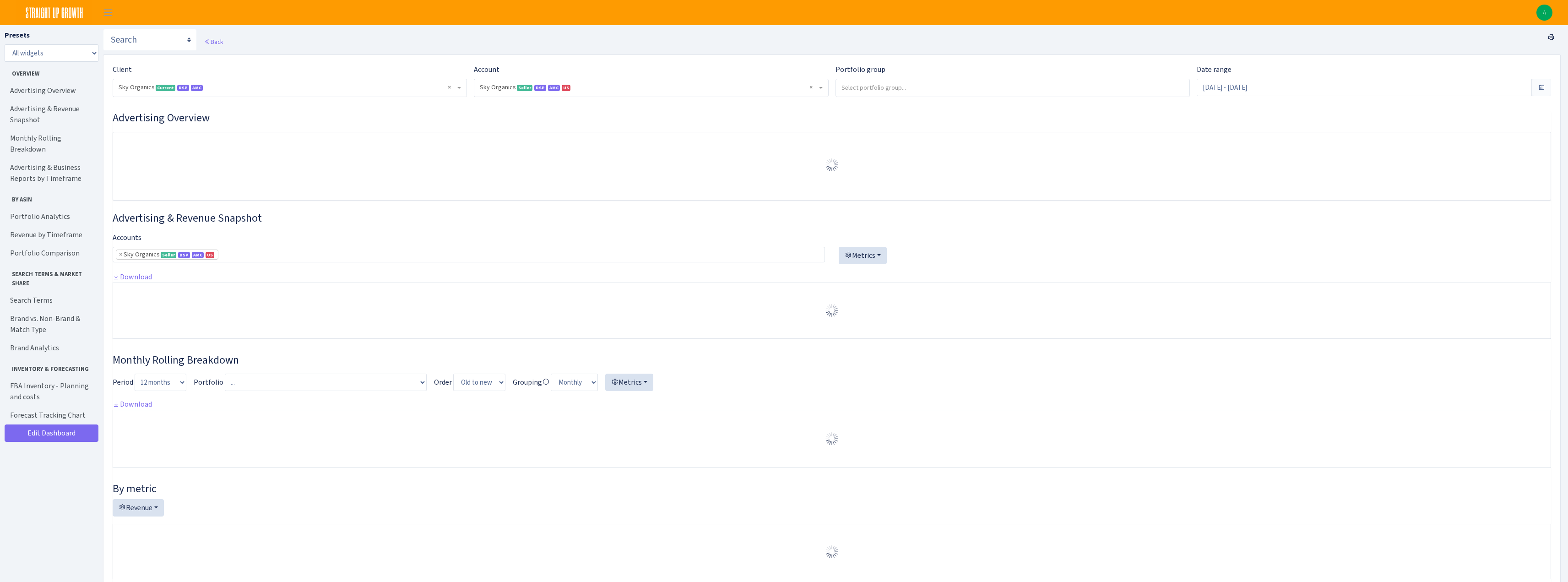
select select "[CREDIT_CARD_NUMBER]"
